Goal: Browse casually

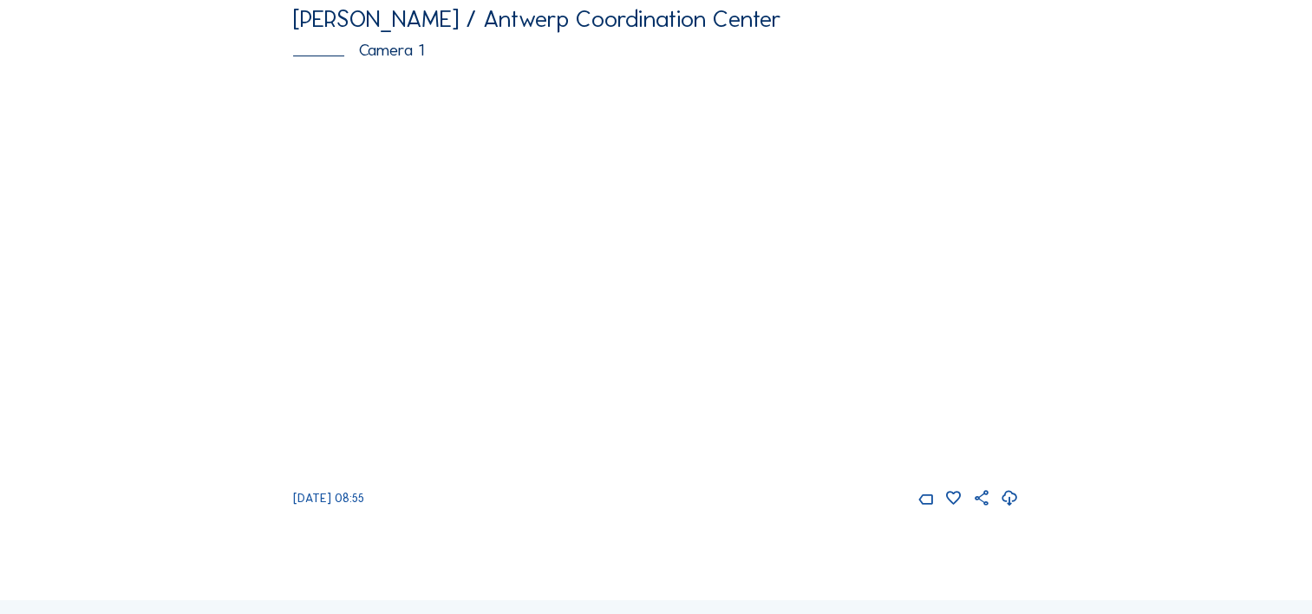
scroll to position [173, 0]
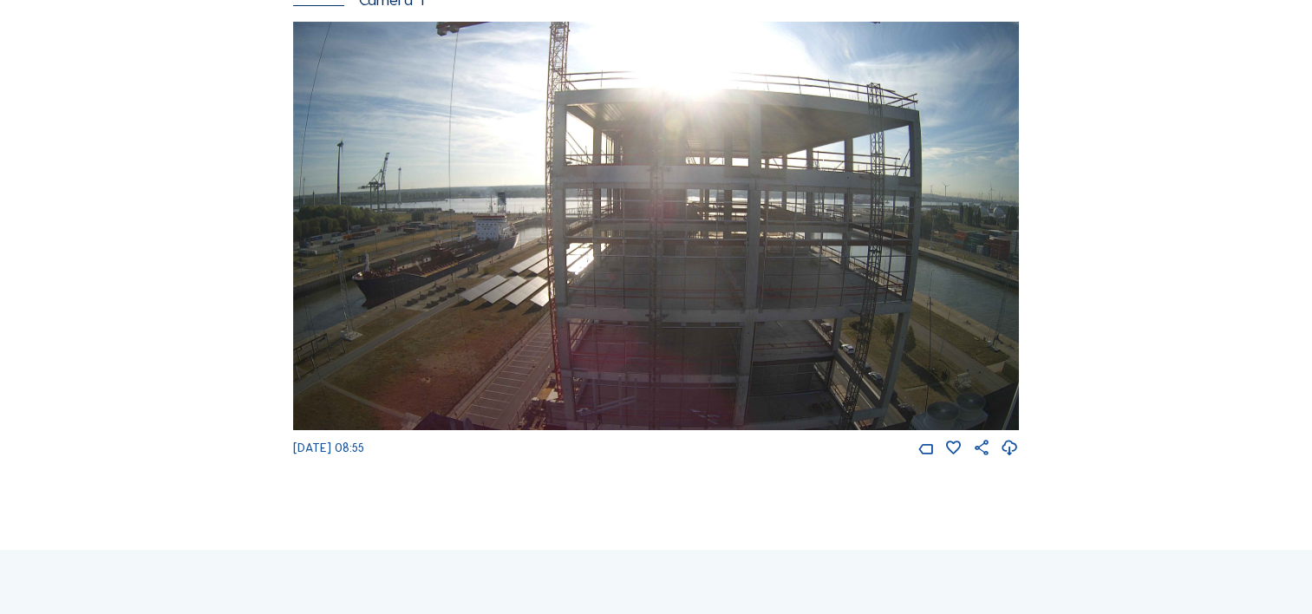
click at [844, 345] on img at bounding box center [656, 226] width 726 height 408
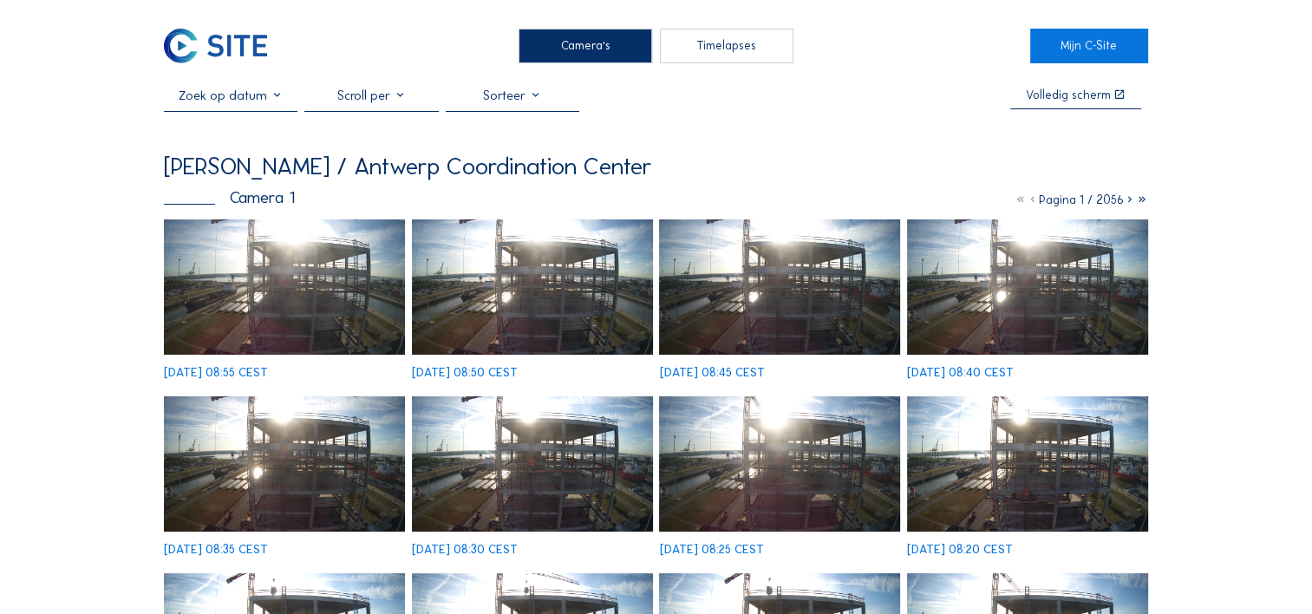
click at [301, 271] on img at bounding box center [284, 286] width 241 height 135
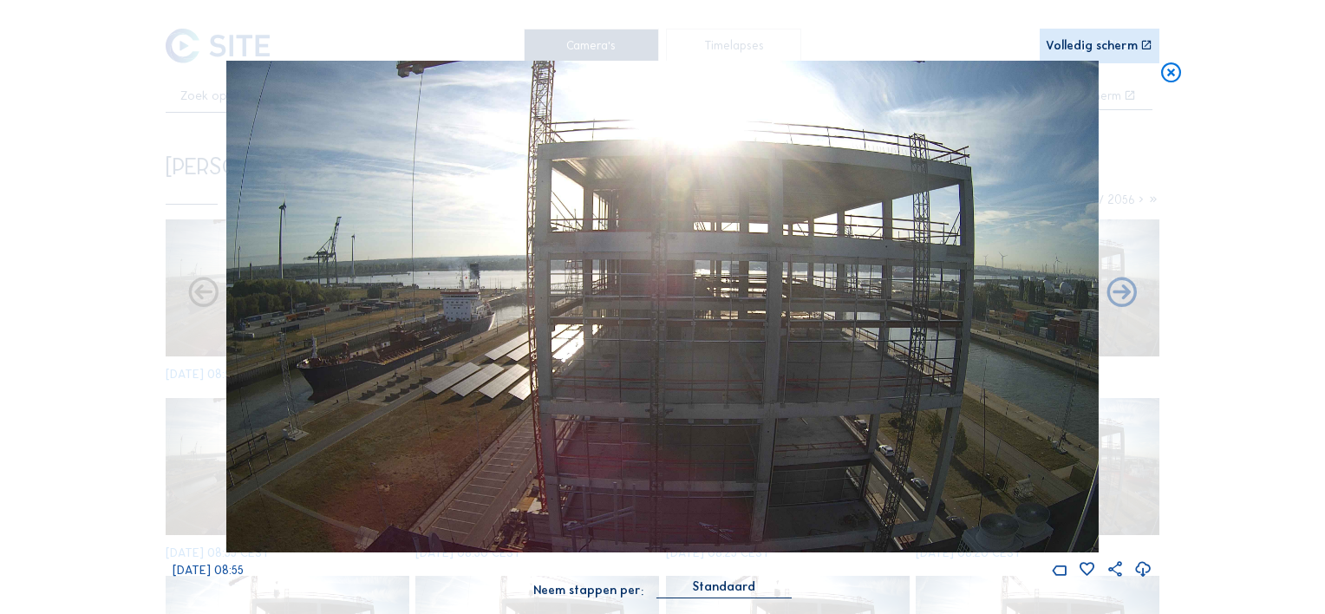
click at [1145, 573] on icon at bounding box center [1143, 569] width 18 height 23
click at [1256, 66] on div "Scroll om door de tijd te reizen | Druk op de 'Alt'-knop + scroll om te Zoomen …" at bounding box center [662, 307] width 1325 height 614
click at [1171, 76] on icon at bounding box center [1171, 73] width 24 height 25
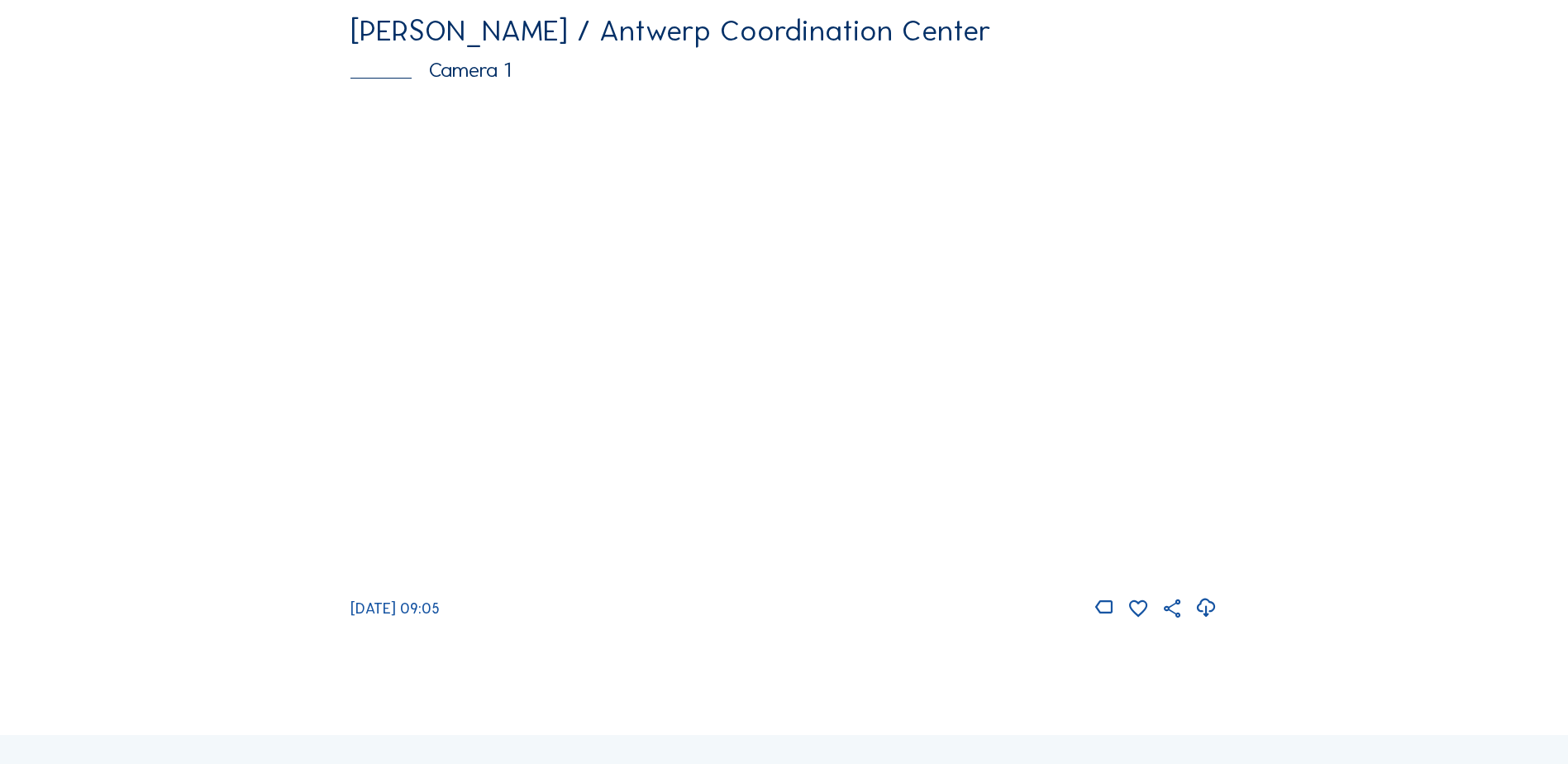
scroll to position [165, 0]
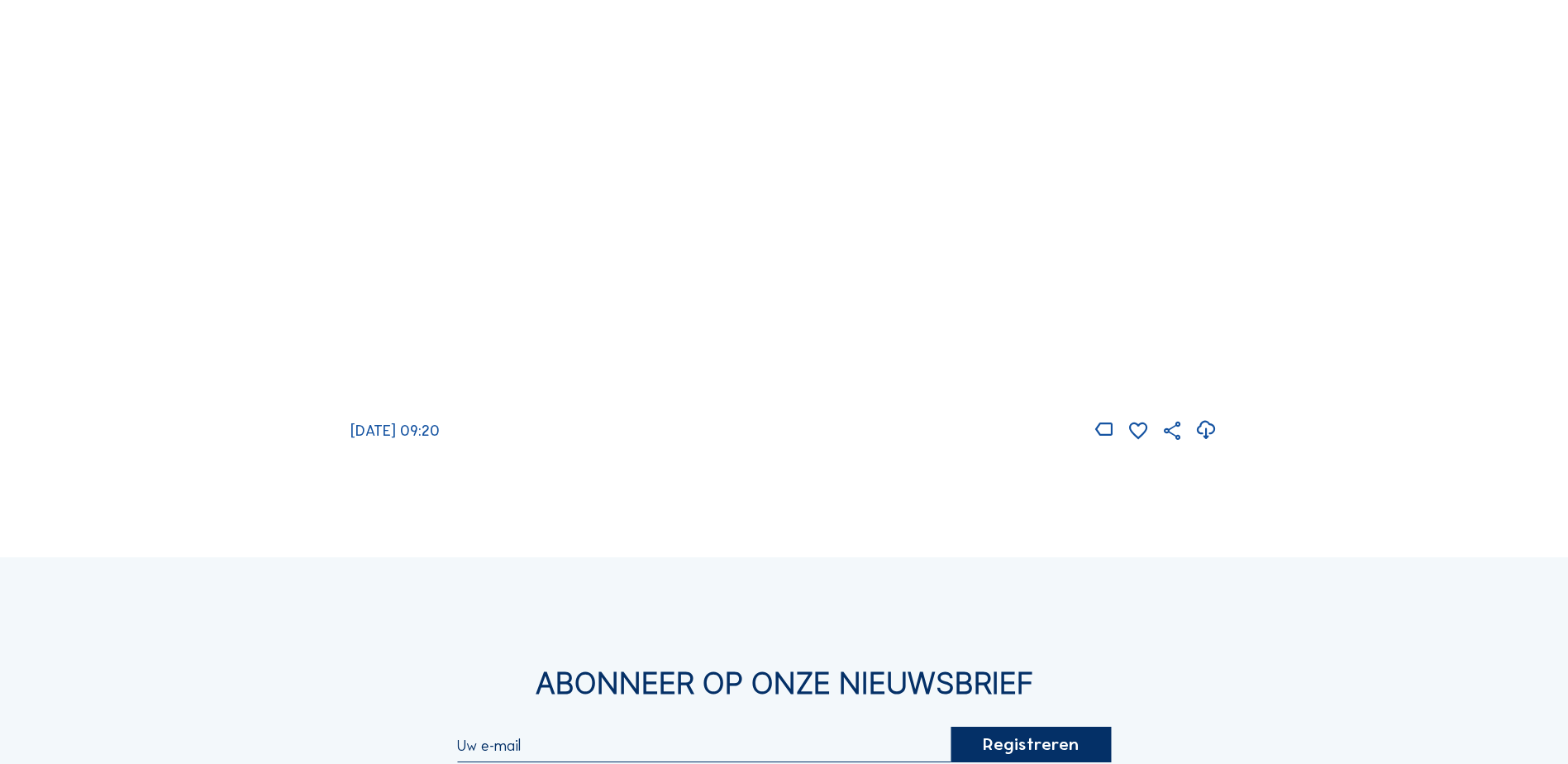
scroll to position [331, 0]
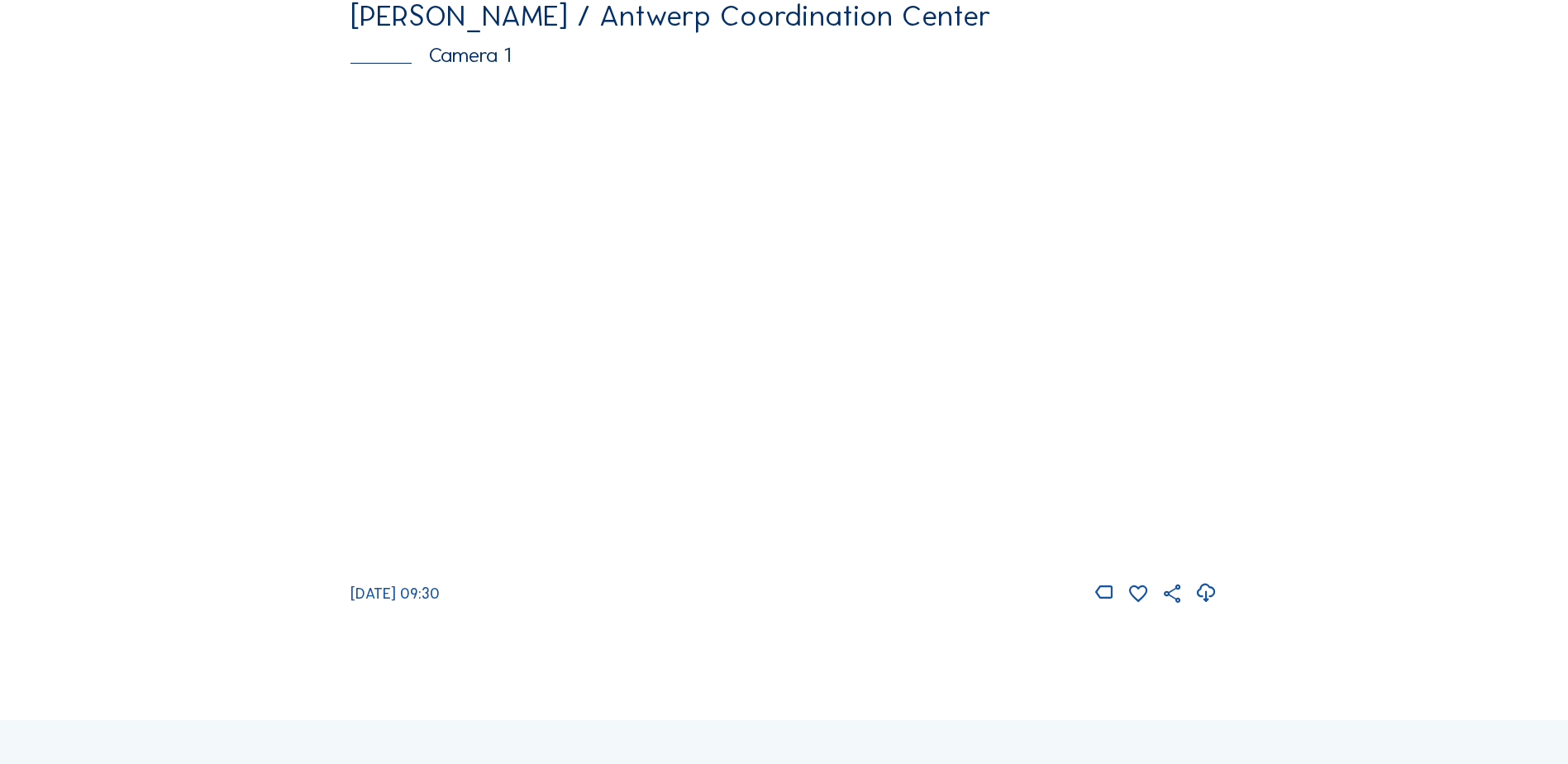
scroll to position [414, 0]
